Goal: Task Accomplishment & Management: Manage account settings

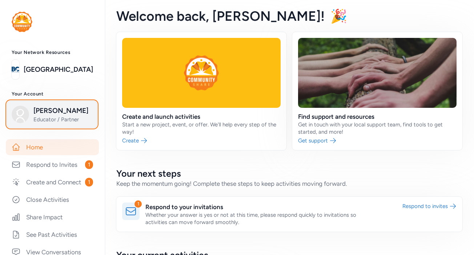
click at [63, 123] on span "Educator / Partner" at bounding box center [62, 119] width 59 height 7
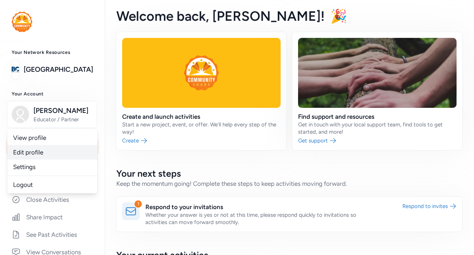
click at [32, 159] on link "Edit profile" at bounding box center [52, 152] width 90 height 15
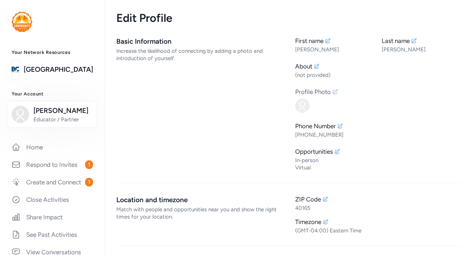
click at [338, 95] on icon at bounding box center [336, 92] width 6 height 6
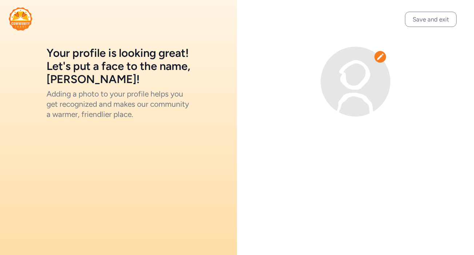
click at [384, 60] on icon at bounding box center [380, 56] width 7 height 7
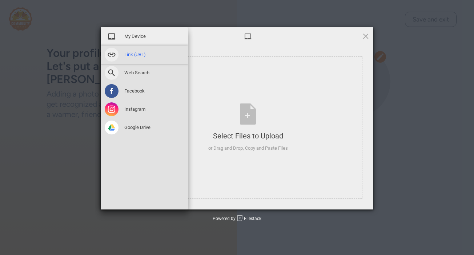
click at [113, 53] on span at bounding box center [112, 55] width 14 height 14
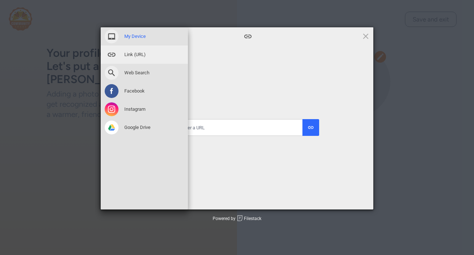
click at [147, 39] on div "My Device" at bounding box center [144, 36] width 87 height 18
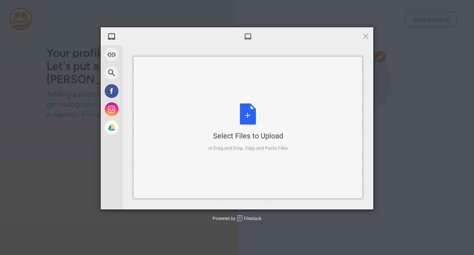
click at [243, 112] on div "Select Files to Upload or Drag and Drop, Copy and Paste Files" at bounding box center [248, 127] width 80 height 48
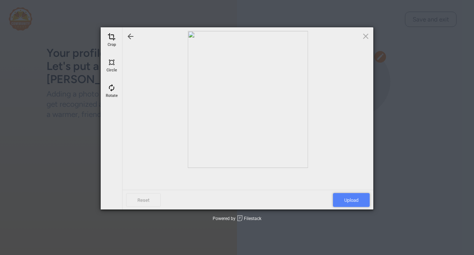
click at [346, 198] on span "Upload" at bounding box center [351, 200] width 37 height 14
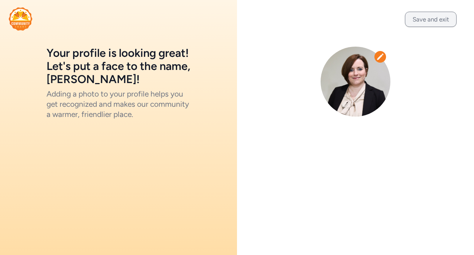
click at [431, 20] on button "Save and exit" at bounding box center [431, 19] width 52 height 15
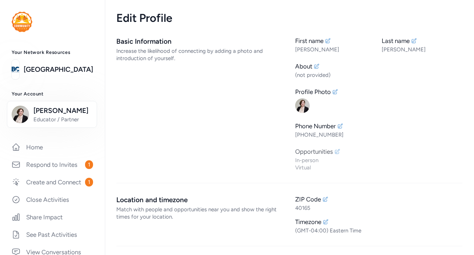
click at [341, 154] on icon at bounding box center [338, 151] width 6 height 6
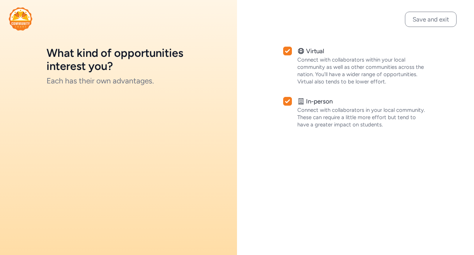
click at [290, 53] on icon at bounding box center [287, 51] width 5 height 4
click at [292, 55] on div at bounding box center [287, 51] width 9 height 9
checkbox input "true"
click at [416, 23] on button "Save and exit" at bounding box center [431, 19] width 52 height 15
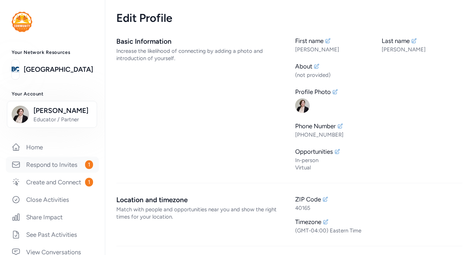
click at [51, 172] on link "Respond to Invites 1" at bounding box center [52, 164] width 93 height 16
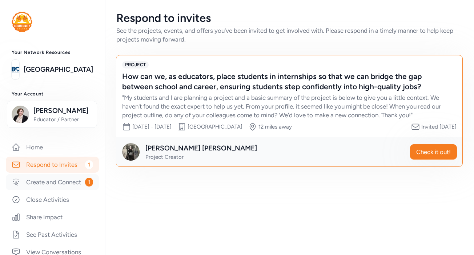
click at [53, 190] on link "Create and Connect 1" at bounding box center [52, 182] width 93 height 16
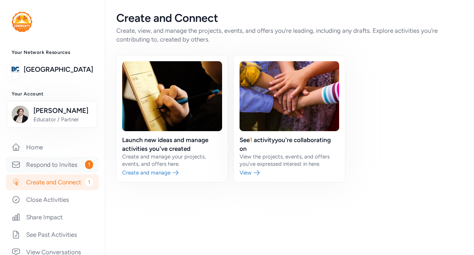
click at [66, 172] on link "Respond to Invites 1" at bounding box center [52, 164] width 93 height 16
